Goal: Task Accomplishment & Management: Manage account settings

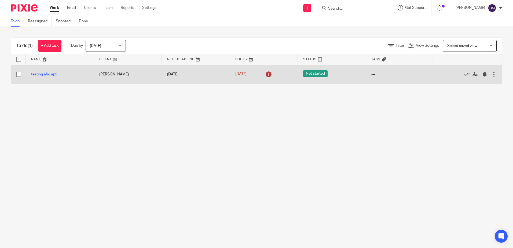
click at [48, 73] on link "testing abc apt" at bounding box center [44, 75] width 26 height 4
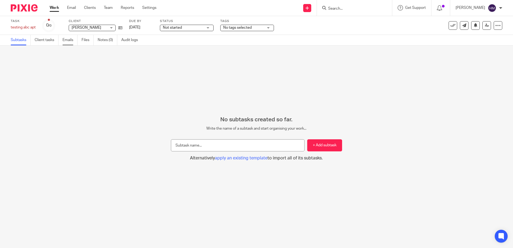
click at [71, 39] on link "Emails" at bounding box center [70, 40] width 15 height 10
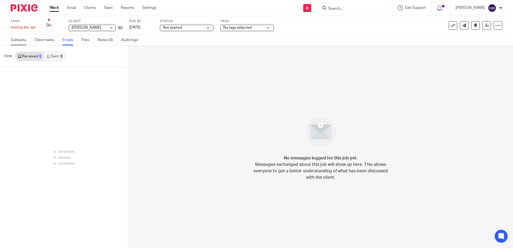
click at [15, 41] on link "Subtasks" at bounding box center [21, 40] width 20 height 10
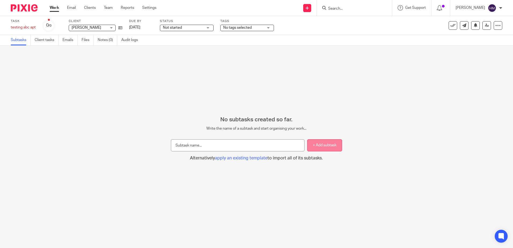
click at [323, 145] on button "+ Add subtask" at bounding box center [325, 145] width 35 height 12
click at [314, 148] on button "+ Add subtask" at bounding box center [325, 145] width 35 height 12
click at [270, 144] on input "text" at bounding box center [238, 145] width 134 height 12
type input "T"
type input "Step 1"
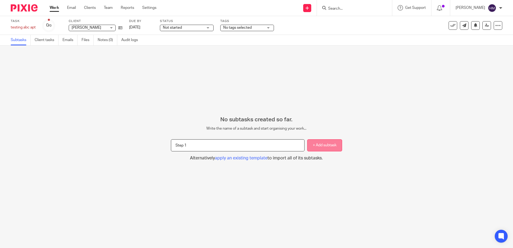
click at [312, 144] on button "+ Add subtask" at bounding box center [325, 145] width 35 height 12
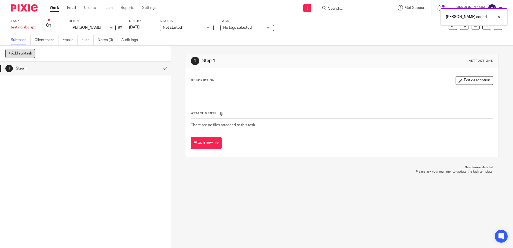
click at [23, 57] on button "+ Add subtask" at bounding box center [20, 53] width 30 height 9
type input "S"
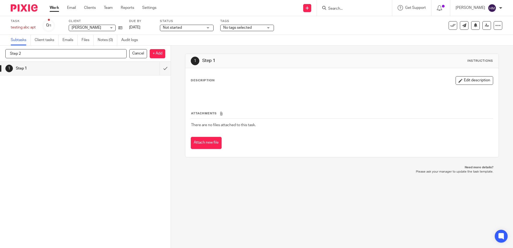
type input "Step 2"
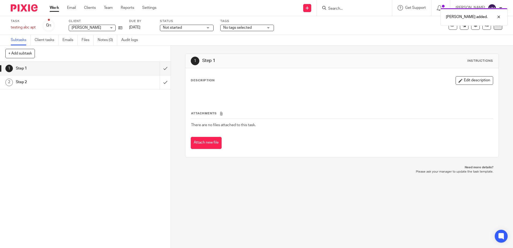
click at [496, 26] on icon at bounding box center [498, 25] width 5 height 5
click at [485, 54] on link "Advanced task editor" at bounding box center [474, 55] width 35 height 4
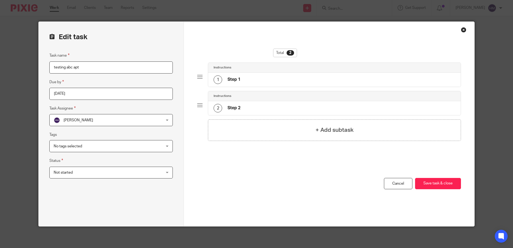
click at [257, 106] on div "2 Step 2" at bounding box center [334, 108] width 252 height 14
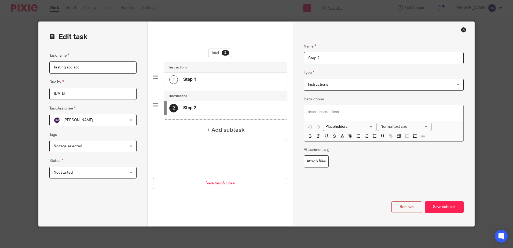
click at [334, 58] on input "Step 2" at bounding box center [384, 58] width 160 height 12
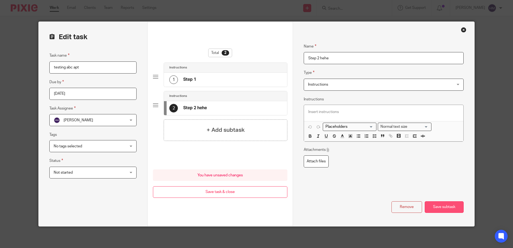
type input "Step 2 hehe"
click at [450, 206] on button "Save subtask" at bounding box center [444, 207] width 39 height 12
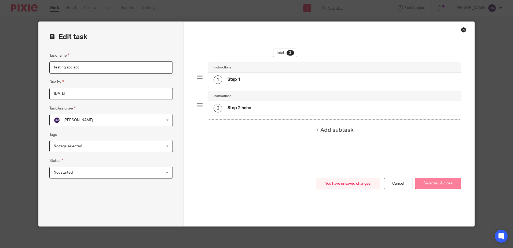
click at [446, 187] on button "Save task & close" at bounding box center [438, 184] width 46 height 12
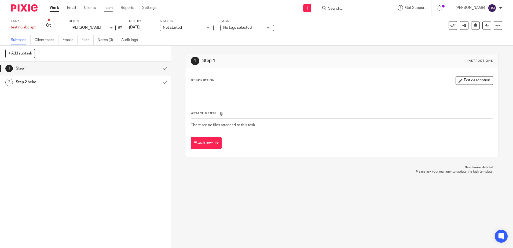
click at [110, 8] on link "Team" at bounding box center [108, 7] width 9 height 5
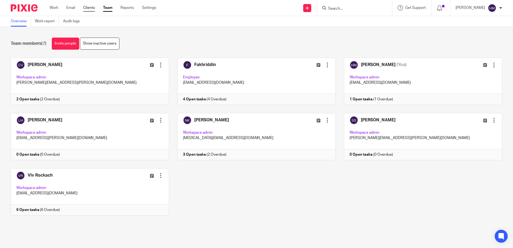
click at [93, 9] on link "Clients" at bounding box center [89, 7] width 12 height 5
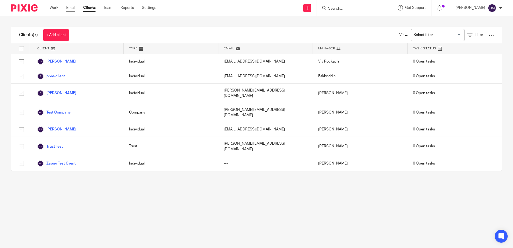
click at [67, 9] on link "Email" at bounding box center [70, 7] width 9 height 5
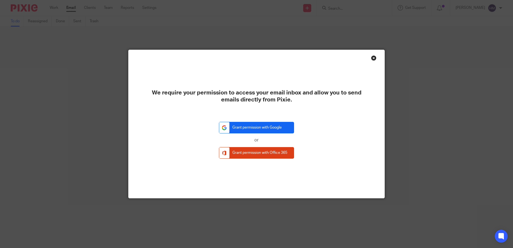
click at [237, 127] on link "Grant permission with Google" at bounding box center [256, 128] width 75 height 12
click at [374, 58] on div "Close this dialog window" at bounding box center [373, 57] width 5 height 5
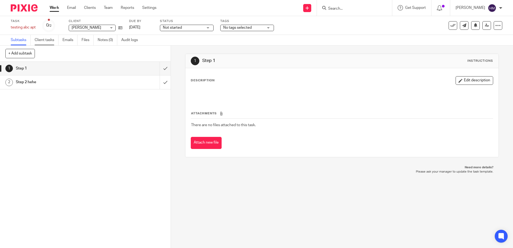
click at [53, 38] on link "Client tasks" at bounding box center [47, 40] width 24 height 10
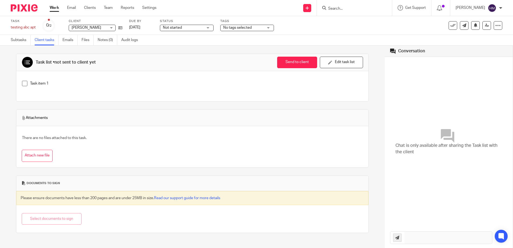
click at [75, 75] on div "Task item 1" at bounding box center [192, 86] width 353 height 30
click at [45, 80] on div "Task item 1" at bounding box center [192, 85] width 347 height 15
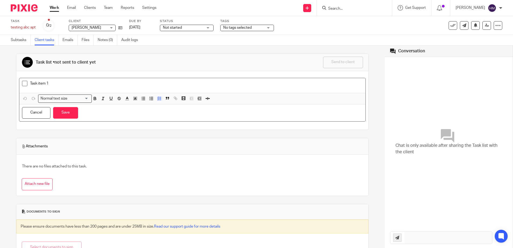
click at [75, 86] on p "Task item 1" at bounding box center [196, 83] width 333 height 5
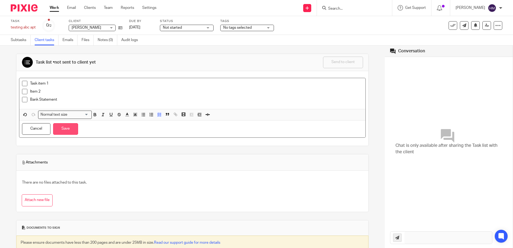
click at [70, 133] on button "Save" at bounding box center [65, 129] width 25 height 12
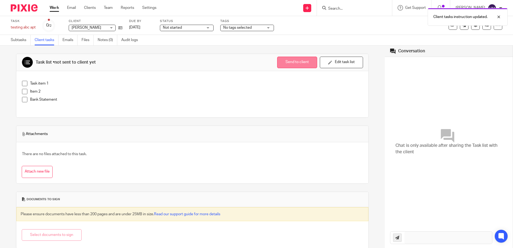
click at [297, 65] on button "Send to client" at bounding box center [297, 63] width 40 height 12
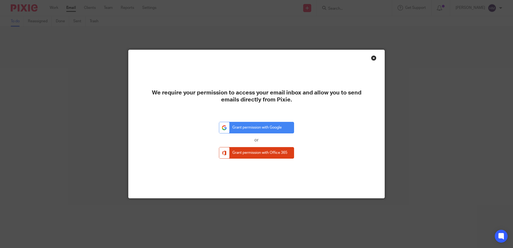
click at [372, 60] on div "Close this dialog window" at bounding box center [373, 57] width 5 height 5
